Goal: Task Accomplishment & Management: Use online tool/utility

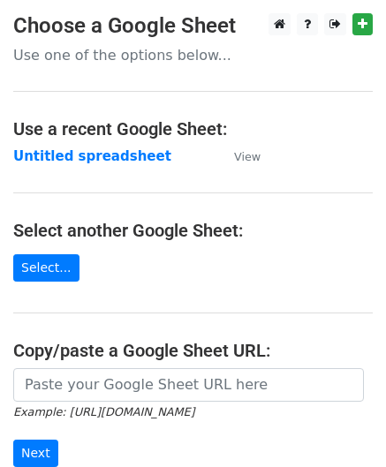
scroll to position [177, 0]
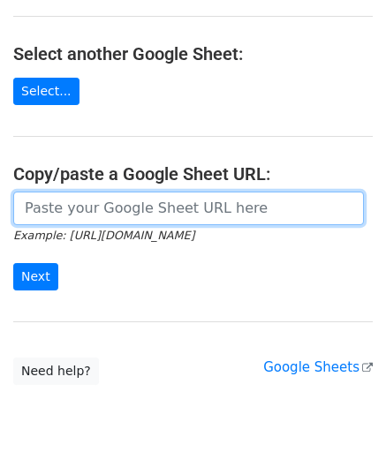
click at [87, 214] on input "url" at bounding box center [188, 209] width 351 height 34
paste input "[URL][DOMAIN_NAME]"
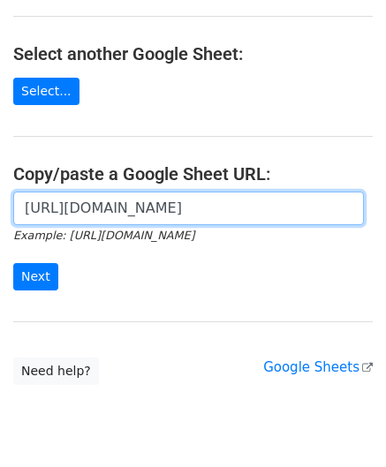
scroll to position [0, 392]
type input "[URL][DOMAIN_NAME]"
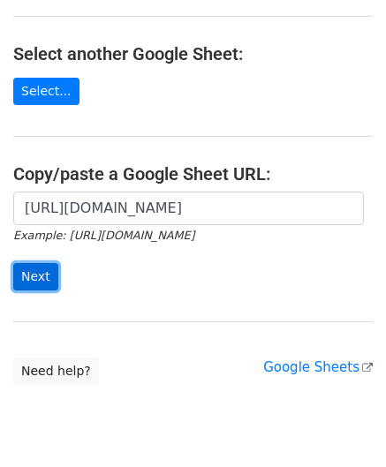
click at [35, 285] on input "Next" at bounding box center [35, 276] width 45 height 27
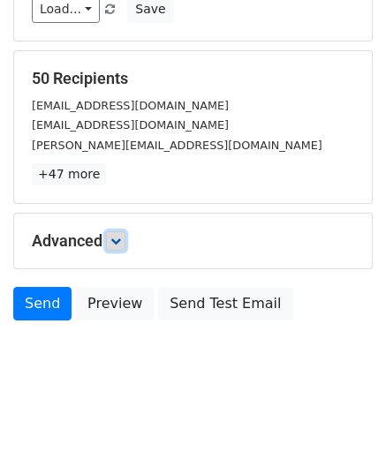
click at [125, 247] on link at bounding box center [115, 240] width 19 height 19
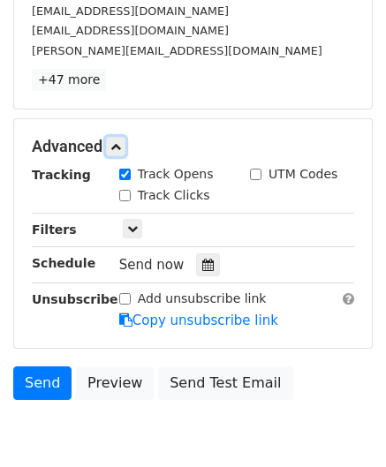
scroll to position [322, 0]
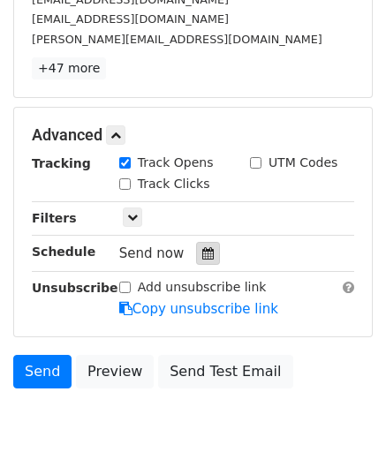
click at [196, 242] on div at bounding box center [208, 253] width 24 height 23
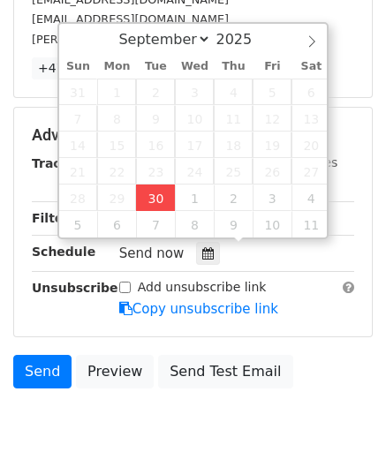
type input "2025-09-30 14:17"
type input "02"
type input "17"
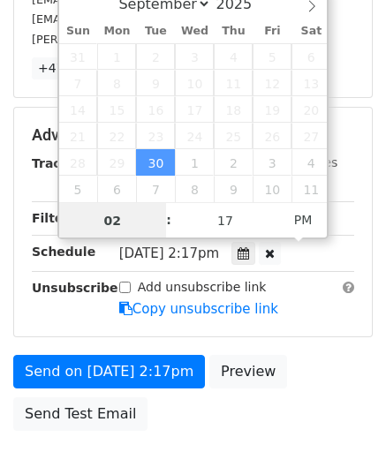
paste input "4"
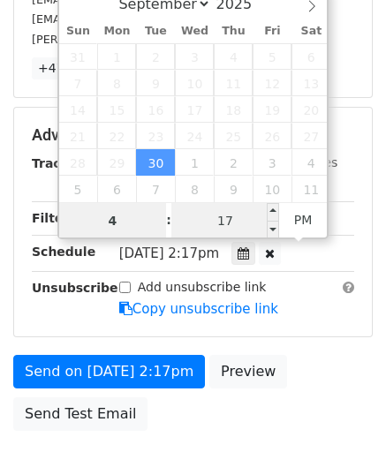
type input "4"
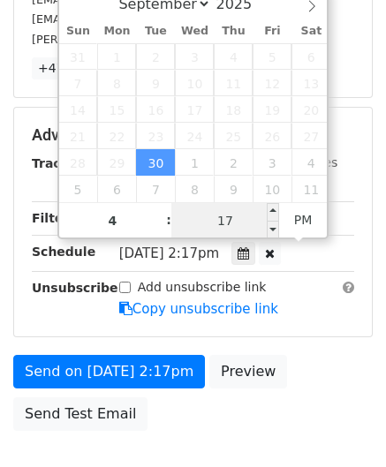
type input "2025-09-30 16:17"
type input "04"
click at [244, 231] on input "17" at bounding box center [225, 220] width 108 height 35
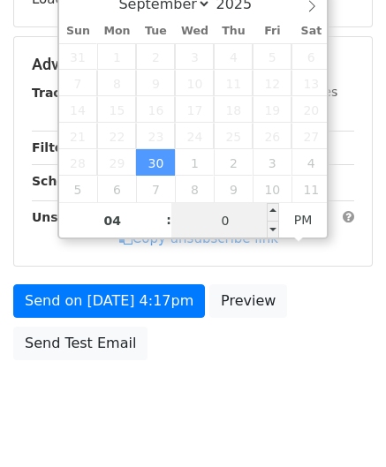
type input "00"
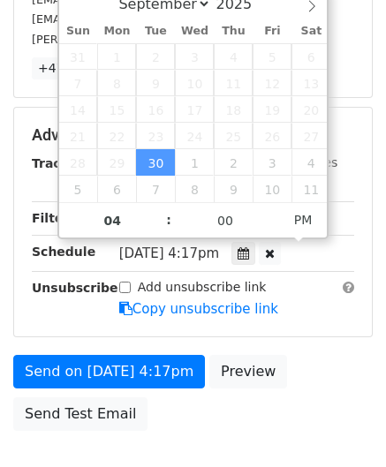
type input "2025-09-30 16:00"
click at [364, 355] on div "Send on Sep 30 at 4:17pm Preview Send Test Email" at bounding box center [193, 397] width 386 height 85
